Goal: Communication & Community: Participate in discussion

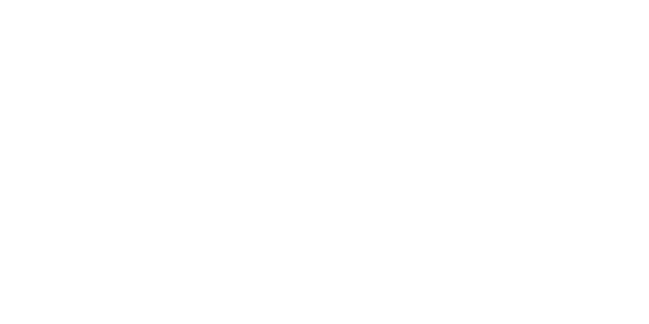
click at [564, 26] on div at bounding box center [324, 162] width 649 height 324
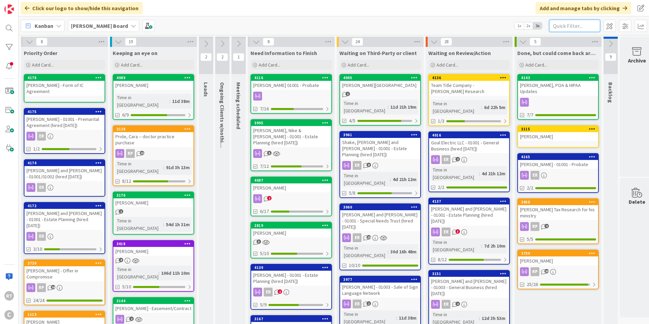
click at [567, 26] on input "text" at bounding box center [574, 26] width 51 height 12
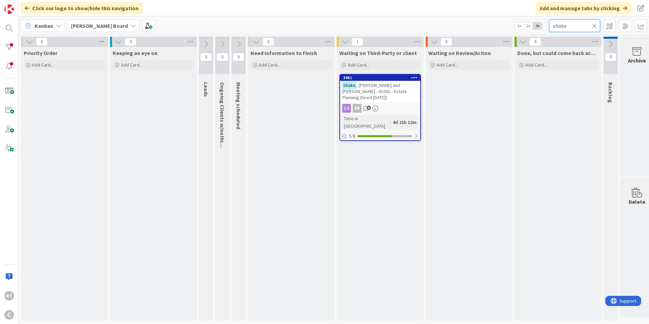
type input "shake"
click at [406, 87] on span ", [PERSON_NAME] and [PERSON_NAME] - 01001 - Estate Planning (hired [DATE])" at bounding box center [374, 91] width 65 height 18
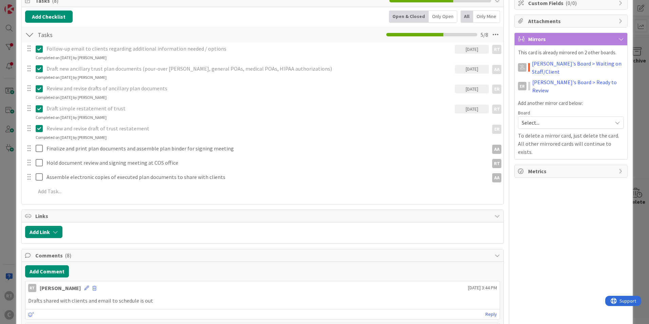
scroll to position [170, 0]
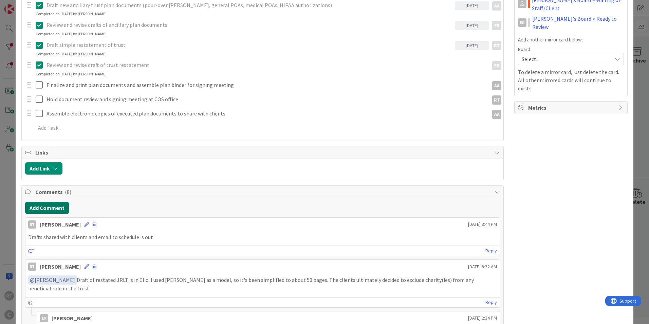
click at [57, 208] on button "Add Comment" at bounding box center [47, 208] width 44 height 12
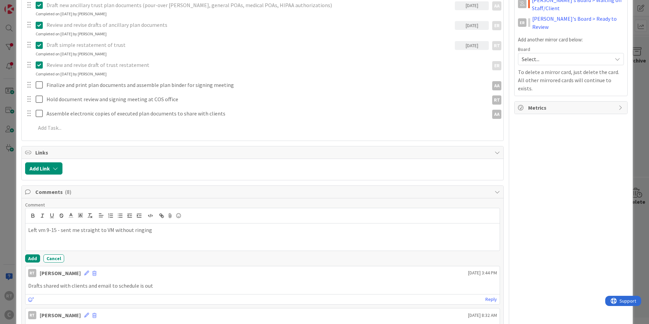
click at [32, 256] on button "Add" at bounding box center [32, 258] width 15 height 8
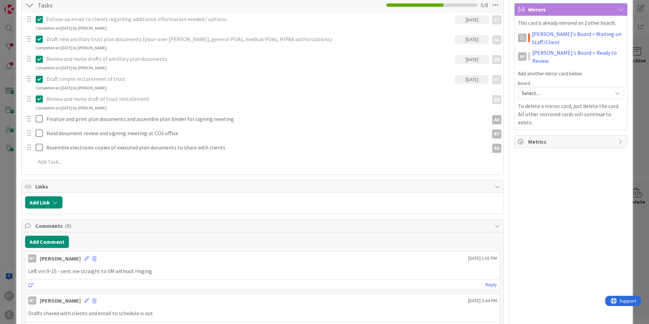
scroll to position [0, 0]
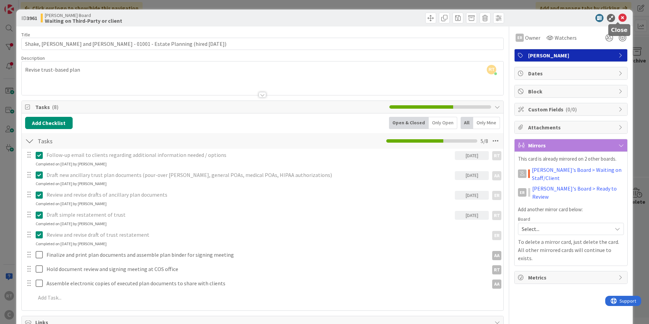
click at [618, 20] on icon at bounding box center [622, 18] width 8 height 8
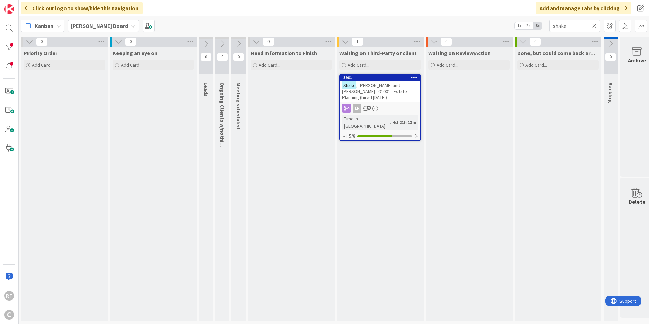
click at [594, 26] on icon at bounding box center [594, 26] width 5 height 6
